Goal: Information Seeking & Learning: Find specific page/section

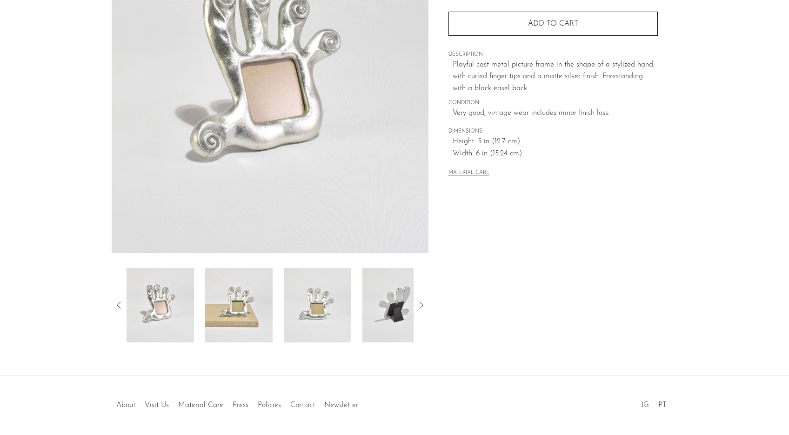
scroll to position [171, 0]
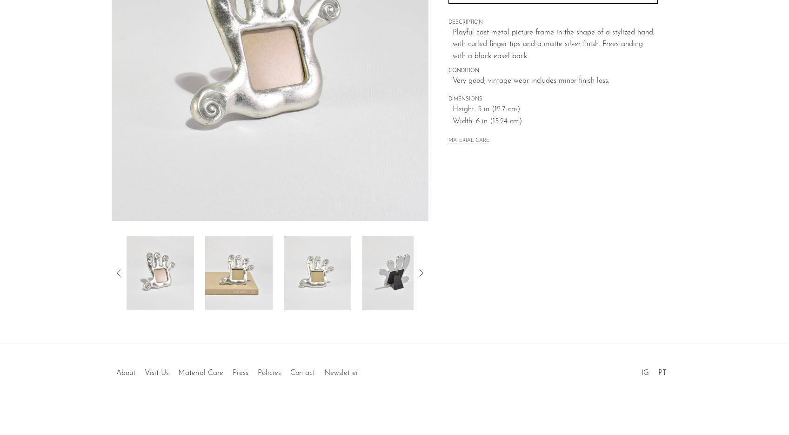
click at [241, 278] on img at bounding box center [238, 273] width 67 height 74
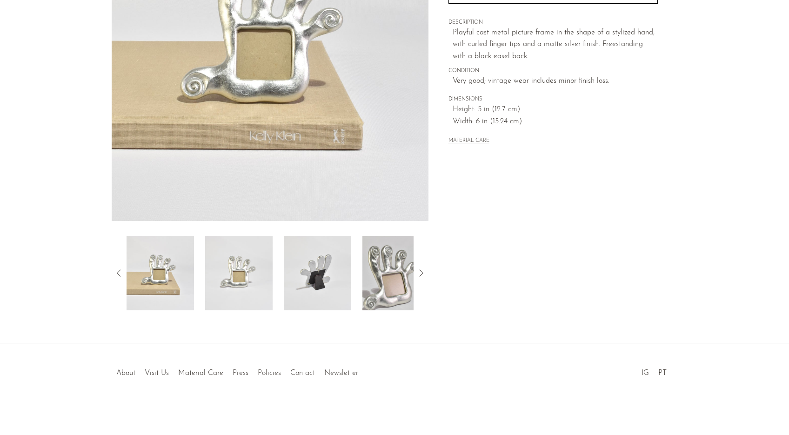
click at [399, 292] on img at bounding box center [395, 273] width 67 height 74
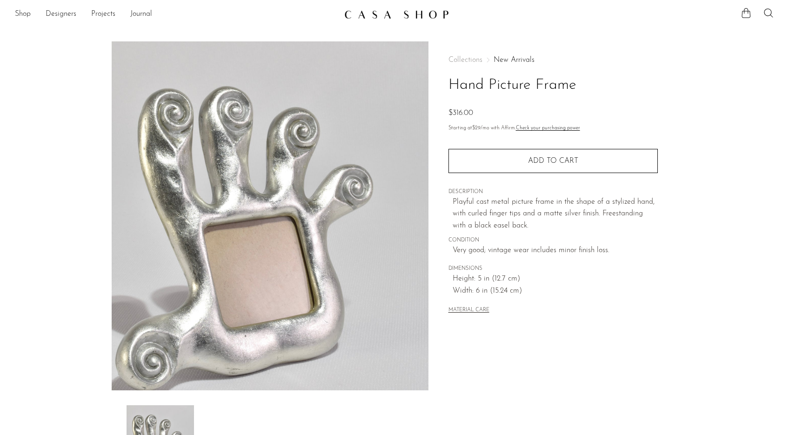
scroll to position [0, 0]
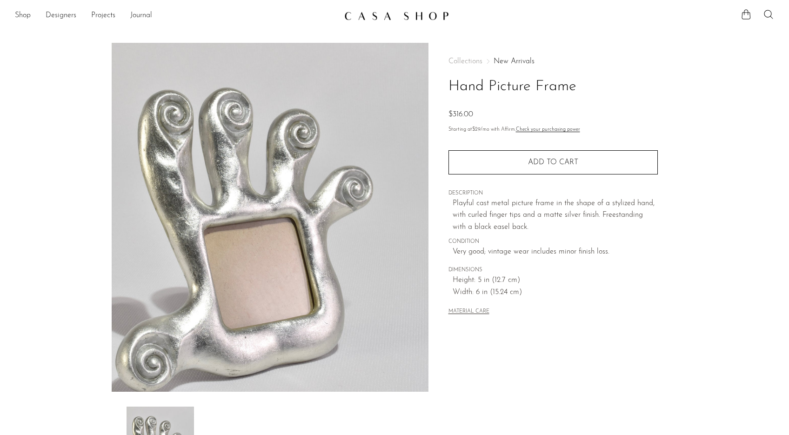
click at [603, 94] on h1 "Hand Picture Frame" at bounding box center [553, 87] width 209 height 24
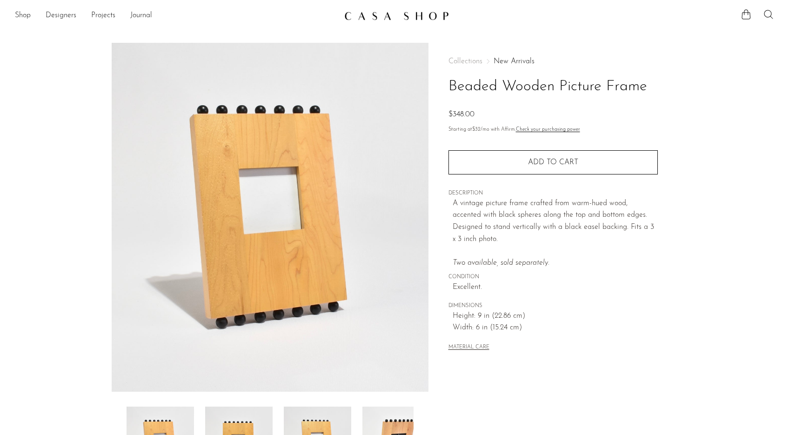
click at [768, 14] on icon at bounding box center [768, 14] width 11 height 11
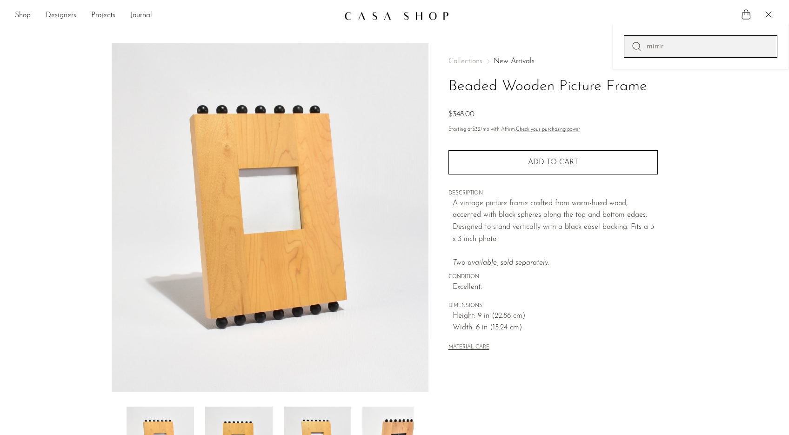
type input "mirrir"
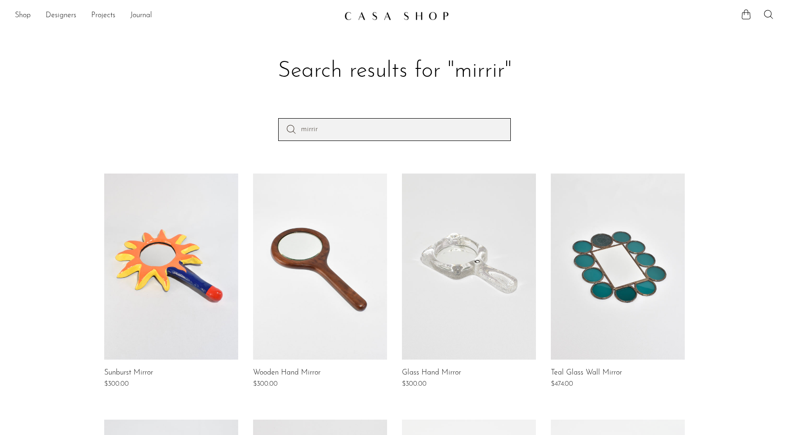
click at [368, 120] on input "mirrir" at bounding box center [394, 129] width 233 height 22
click at [367, 131] on input "mirrir" at bounding box center [394, 129] width 233 height 22
type input "mirror"
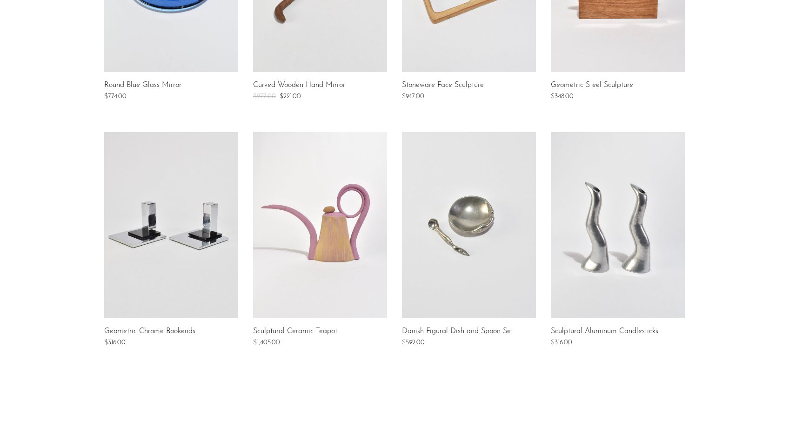
scroll to position [718, 0]
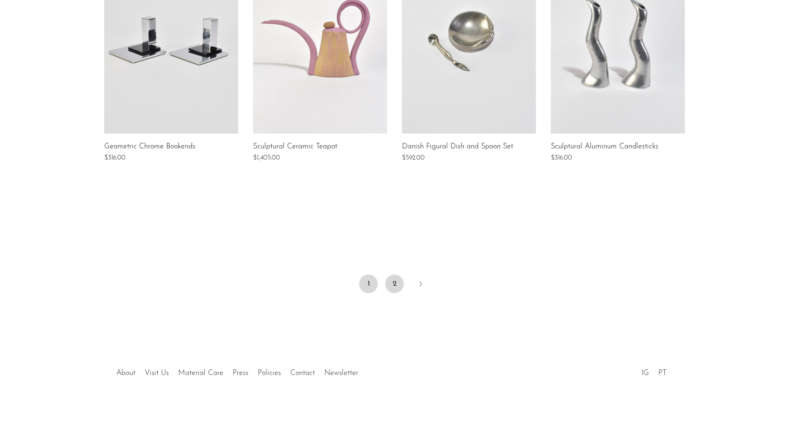
click at [391, 282] on link "2" at bounding box center [394, 284] width 19 height 19
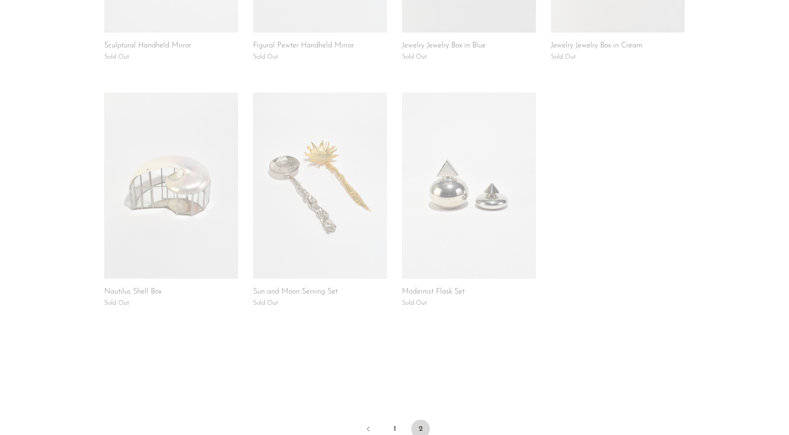
scroll to position [382, 0]
